Goal: Complete application form

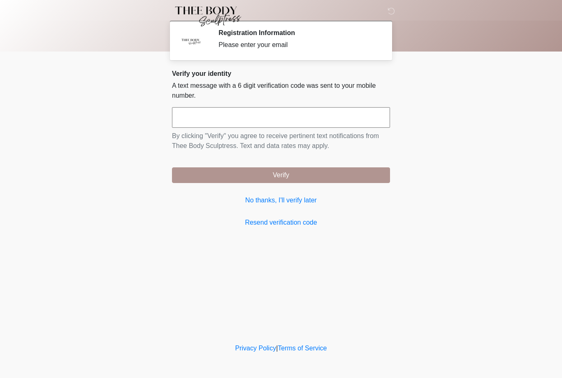
click at [250, 122] on input "text" at bounding box center [281, 117] width 218 height 21
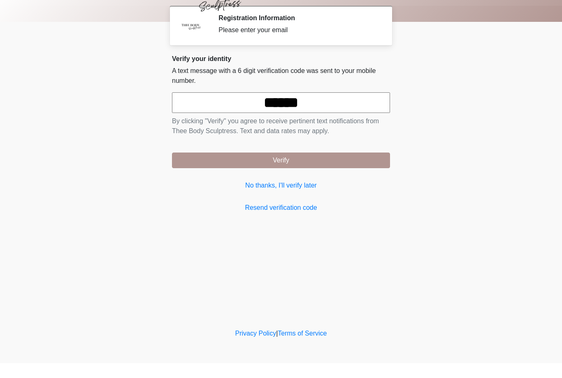
type input "******"
click at [313, 167] on button "Verify" at bounding box center [281, 175] width 218 height 16
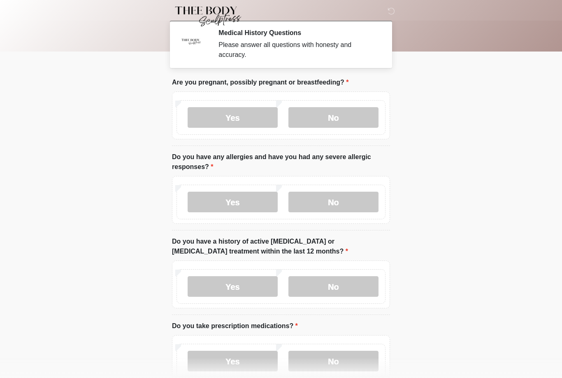
click at [330, 126] on label "No" at bounding box center [334, 117] width 90 height 21
click at [354, 209] on label "No" at bounding box center [334, 201] width 90 height 21
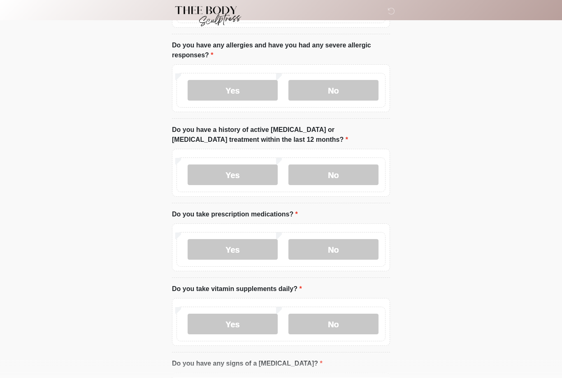
scroll to position [112, 0]
click at [334, 167] on label "No" at bounding box center [334, 174] width 90 height 21
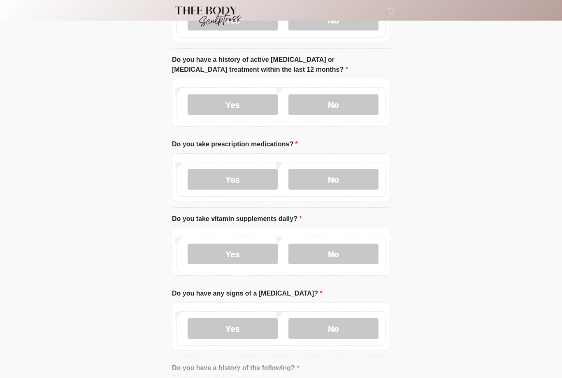
scroll to position [181, 0]
click at [250, 175] on label "Yes" at bounding box center [233, 179] width 90 height 21
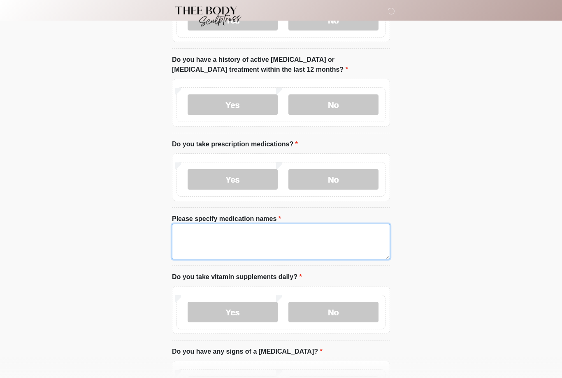
click at [278, 244] on textarea "Please specify medication names" at bounding box center [281, 241] width 218 height 35
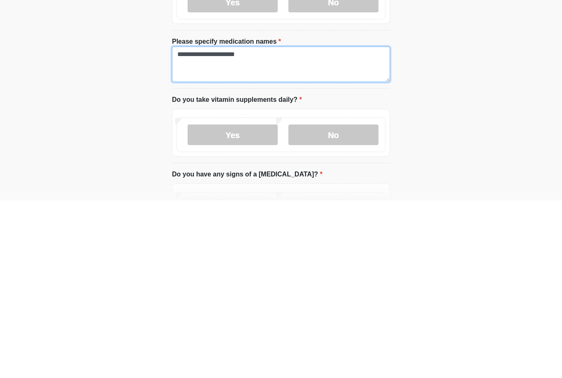
type textarea "**********"
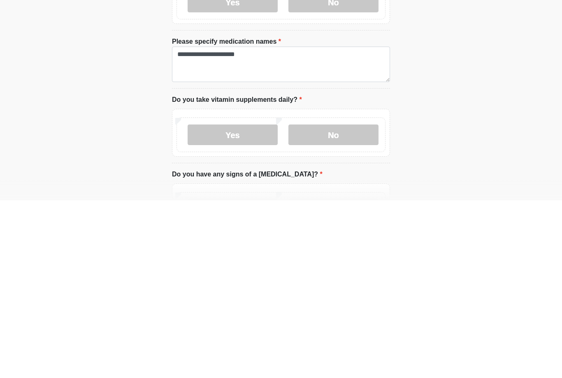
click at [252, 302] on label "Yes" at bounding box center [233, 312] width 90 height 21
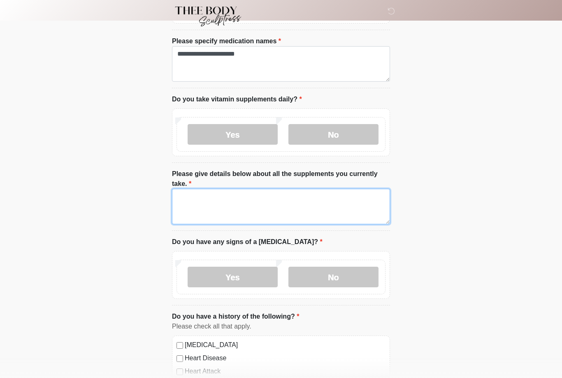
click at [309, 210] on textarea "Please give details below about all the supplements you currently take." at bounding box center [281, 206] width 218 height 35
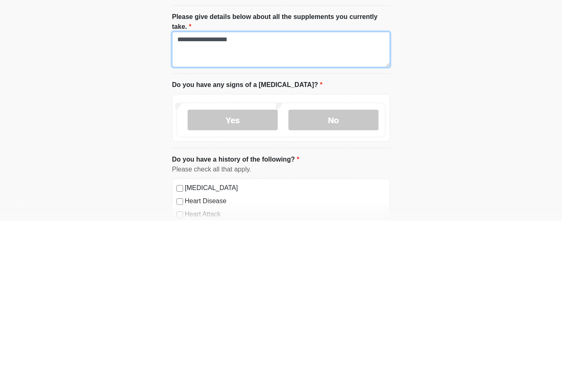
type textarea "**********"
click at [358, 267] on label "No" at bounding box center [334, 277] width 90 height 21
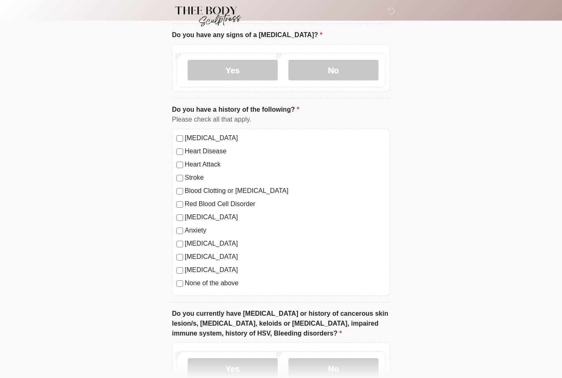
scroll to position [567, 0]
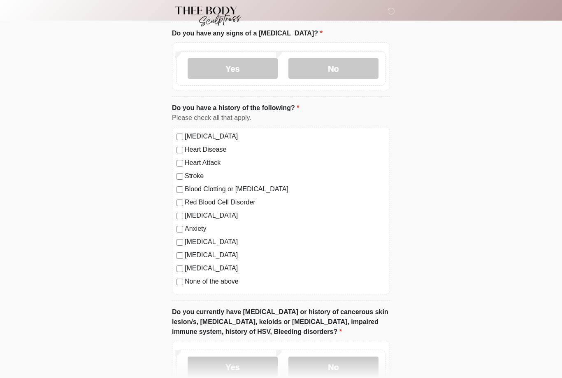
click at [211, 217] on label "Depression" at bounding box center [285, 215] width 201 height 10
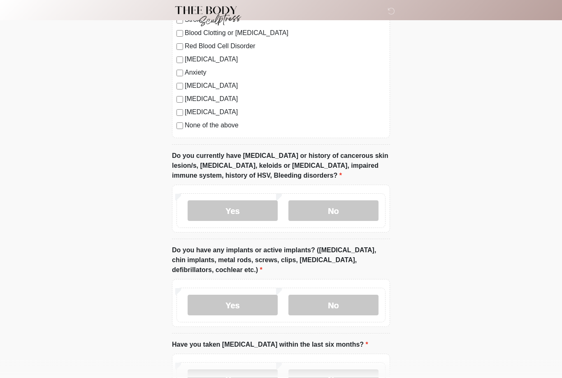
click at [341, 215] on label "No" at bounding box center [334, 211] width 90 height 21
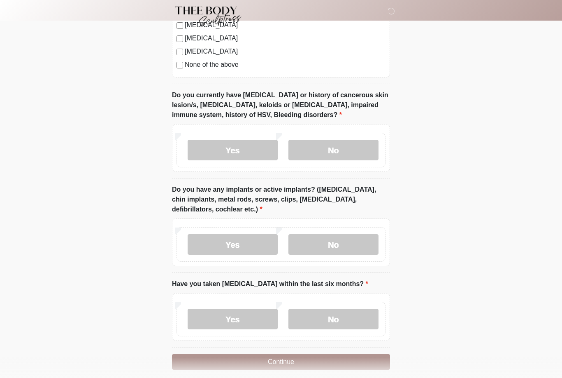
click at [342, 236] on label "No" at bounding box center [334, 244] width 90 height 21
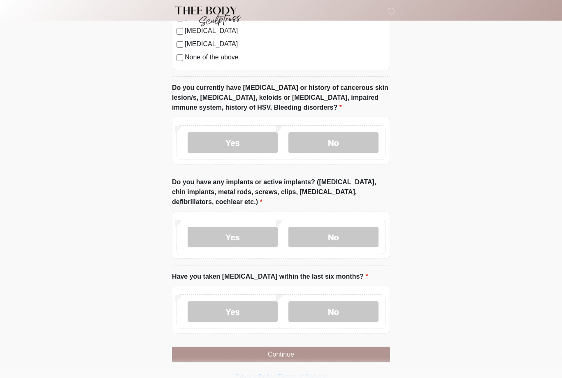
click at [346, 305] on label "No" at bounding box center [334, 311] width 90 height 21
click at [330, 357] on button "Continue" at bounding box center [281, 354] width 218 height 16
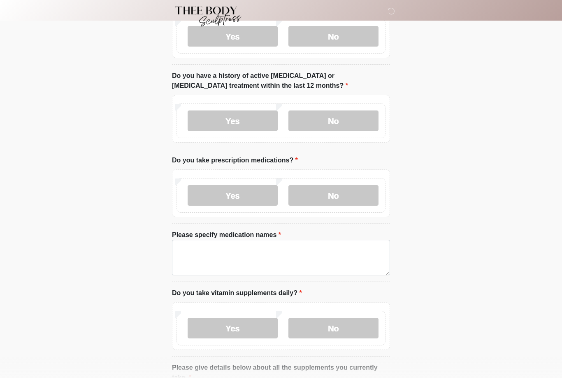
scroll to position [0, 0]
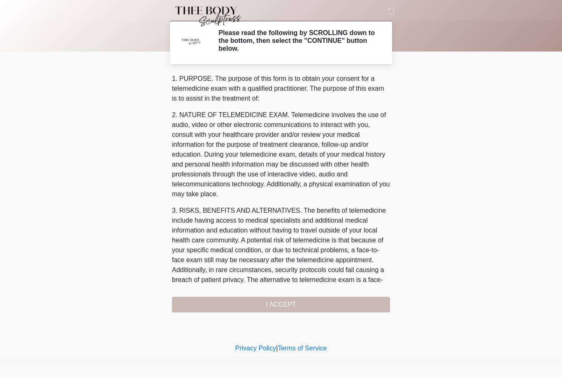
click at [343, 302] on div "1. PURPOSE. The purpose of this form is to obtain your consent for a telemedici…" at bounding box center [281, 193] width 218 height 238
click at [296, 303] on div "1. PURPOSE. The purpose of this form is to obtain your consent for a telemedici…" at bounding box center [281, 193] width 218 height 238
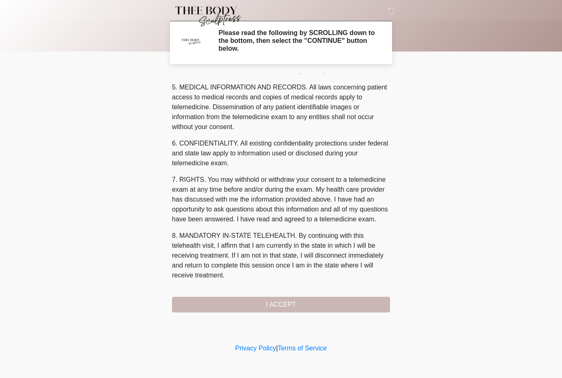
click at [307, 300] on div "1. PURPOSE. The purpose of this form is to obtain your consent for a telemedici…" at bounding box center [281, 193] width 218 height 238
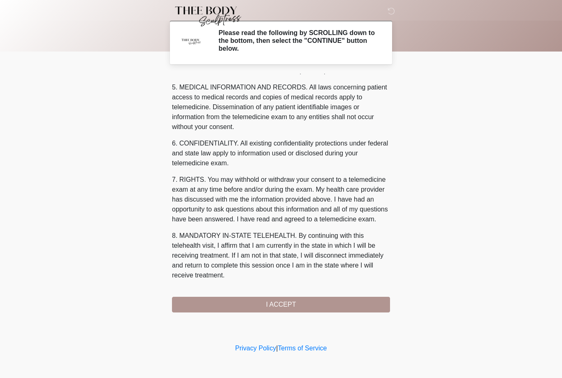
click at [307, 299] on button "I ACCEPT" at bounding box center [281, 304] width 218 height 16
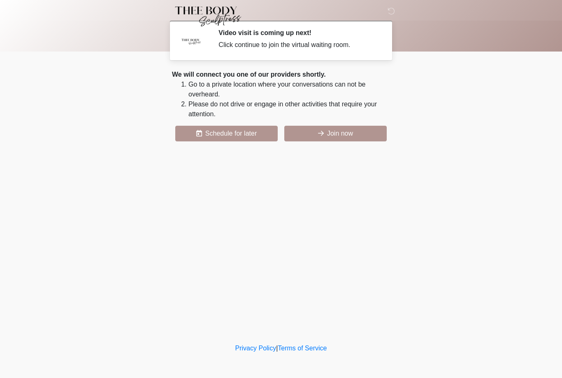
click at [349, 131] on button "Join now" at bounding box center [336, 134] width 103 height 16
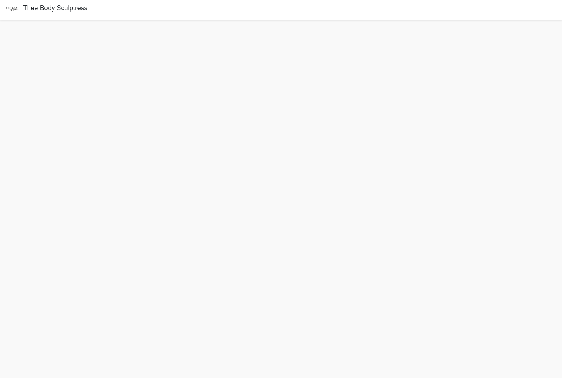
scroll to position [29, 0]
